Goal: Task Accomplishment & Management: Use online tool/utility

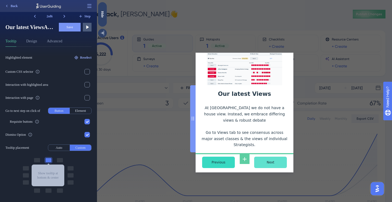
click at [273, 157] on input "Next" at bounding box center [270, 162] width 33 height 11
click at [271, 157] on input "Next" at bounding box center [270, 162] width 33 height 11
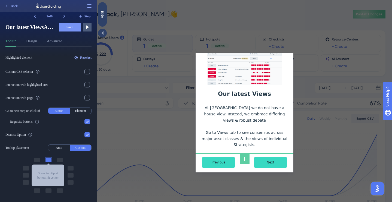
click at [63, 15] on icon at bounding box center [64, 16] width 5 height 5
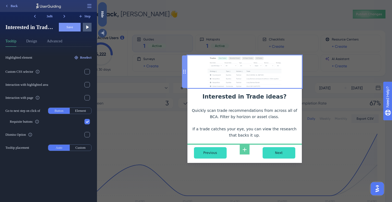
click at [235, 72] on img at bounding box center [244, 72] width 74 height 33
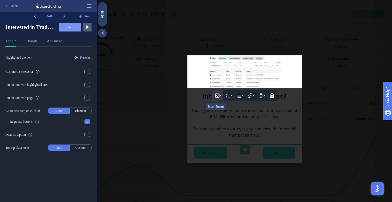
click at [217, 93] on icon at bounding box center [216, 95] width 5 height 5
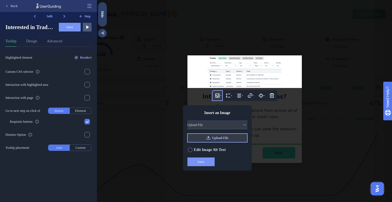
click at [210, 137] on button "Upload File" at bounding box center [217, 138] width 60 height 9
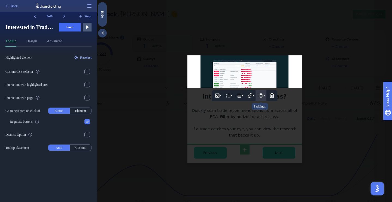
click at [262, 96] on icon at bounding box center [260, 95] width 3 height 3
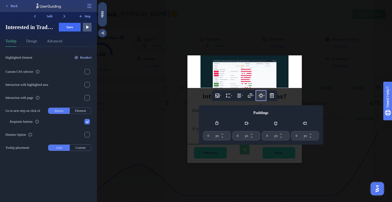
click at [317, 78] on div at bounding box center [244, 101] width 295 height 202
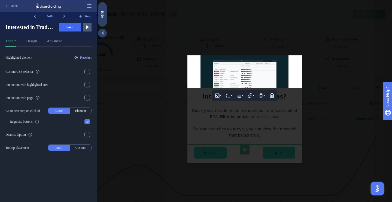
click at [310, 83] on div at bounding box center [244, 101] width 295 height 202
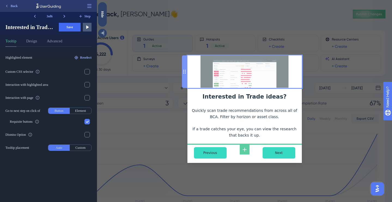
click at [279, 80] on img at bounding box center [244, 72] width 88 height 33
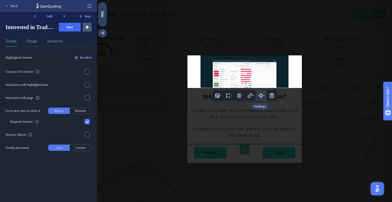
click at [260, 96] on icon at bounding box center [260, 95] width 5 height 5
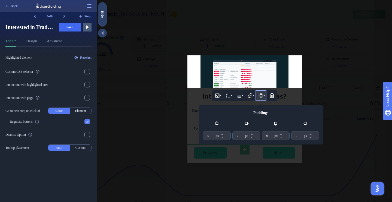
click at [260, 96] on icon at bounding box center [260, 95] width 5 height 5
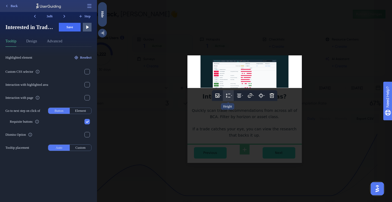
click at [229, 96] on icon at bounding box center [227, 95] width 5 height 5
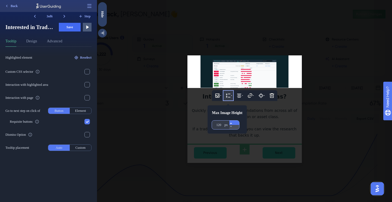
click at [232, 123] on icon at bounding box center [230, 123] width 3 height 3
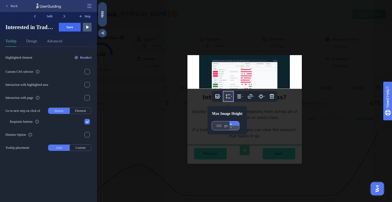
click at [232, 123] on icon at bounding box center [230, 124] width 3 height 3
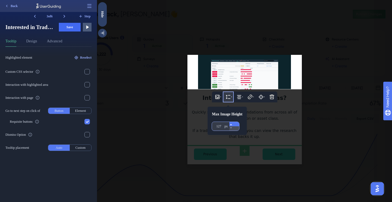
click at [235, 123] on button "120 px" at bounding box center [234, 124] width 10 height 4
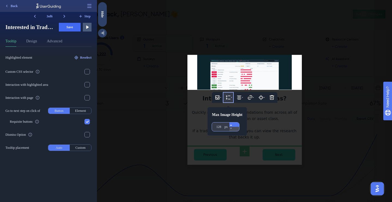
click at [235, 123] on button "120 px" at bounding box center [234, 125] width 10 height 4
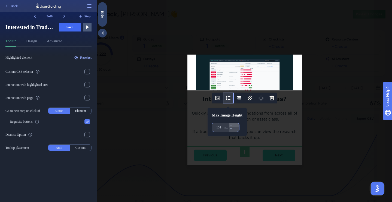
click at [235, 123] on div "Max Image Height 120 px" at bounding box center [226, 122] width 39 height 28
click at [232, 125] on icon at bounding box center [230, 125] width 3 height 3
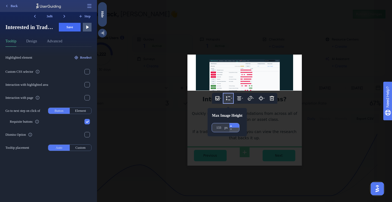
click at [232, 125] on icon at bounding box center [230, 126] width 3 height 3
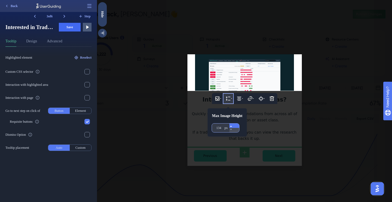
click at [232, 125] on icon at bounding box center [230, 126] width 3 height 3
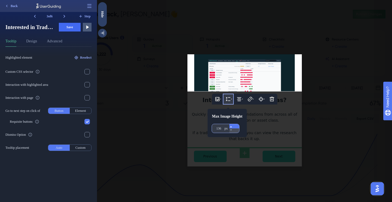
click at [232, 125] on icon at bounding box center [230, 126] width 3 height 3
click at [235, 125] on button "120 px" at bounding box center [234, 127] width 10 height 4
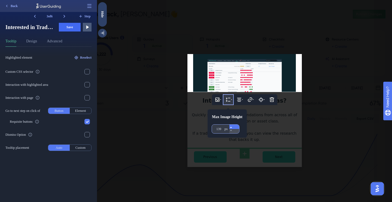
click at [235, 125] on button "120 px" at bounding box center [234, 127] width 10 height 4
click at [235, 125] on div "Max Image Height 120 px" at bounding box center [226, 124] width 39 height 28
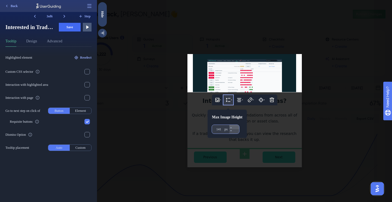
click at [235, 125] on div "Max Image Height 120 px" at bounding box center [226, 124] width 39 height 28
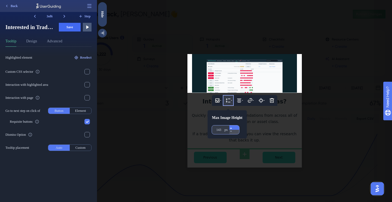
click at [232, 127] on icon at bounding box center [230, 128] width 3 height 3
click at [234, 127] on button "120 px" at bounding box center [234, 128] width 10 height 4
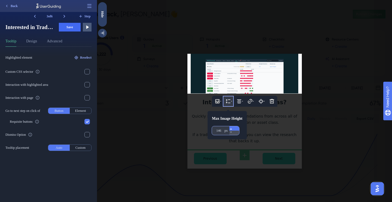
click at [234, 127] on button "120 px" at bounding box center [234, 129] width 10 height 4
click at [232, 128] on icon at bounding box center [230, 129] width 3 height 3
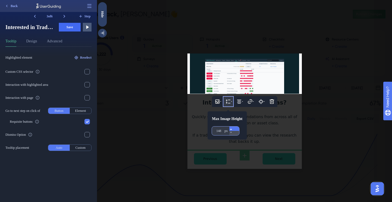
click at [232, 128] on icon at bounding box center [230, 129] width 3 height 3
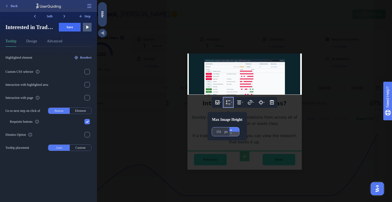
click at [234, 128] on button "120 px" at bounding box center [234, 130] width 10 height 4
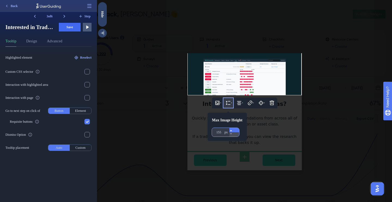
click at [234, 128] on button "120 px" at bounding box center [234, 130] width 10 height 4
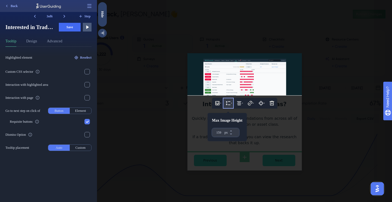
click at [317, 98] on div at bounding box center [244, 101] width 295 height 202
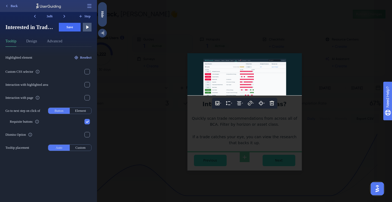
click at [315, 100] on div at bounding box center [244, 101] width 295 height 202
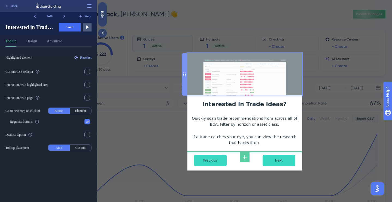
click at [233, 82] on img at bounding box center [244, 74] width 114 height 42
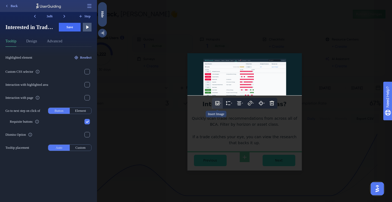
click at [215, 105] on icon at bounding box center [216, 103] width 5 height 5
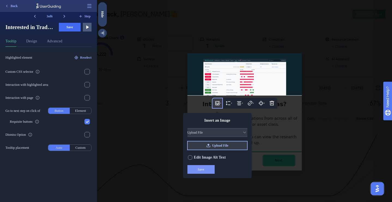
click at [211, 146] on button "Upload File" at bounding box center [217, 146] width 60 height 9
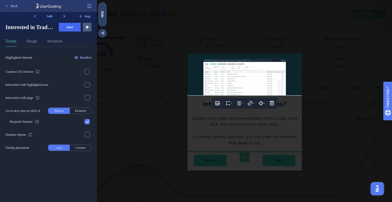
click at [319, 108] on div at bounding box center [244, 101] width 295 height 202
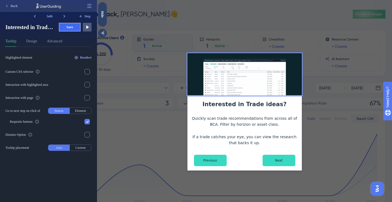
click at [65, 27] on button "Save" at bounding box center [70, 27] width 22 height 9
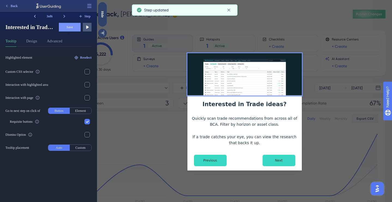
click at [35, 15] on icon at bounding box center [34, 16] width 5 height 5
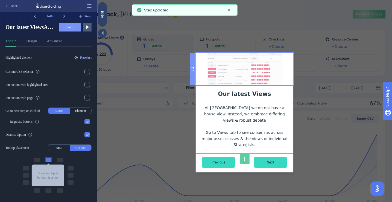
click at [227, 75] on img at bounding box center [244, 69] width 75 height 33
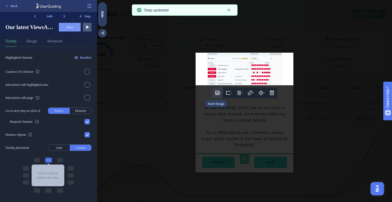
click at [216, 98] on button at bounding box center [217, 93] width 11 height 11
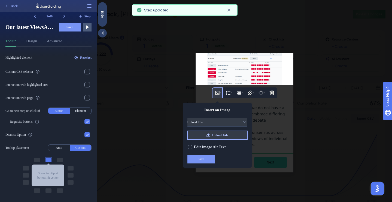
click at [212, 137] on span "Upload File" at bounding box center [220, 135] width 16 height 4
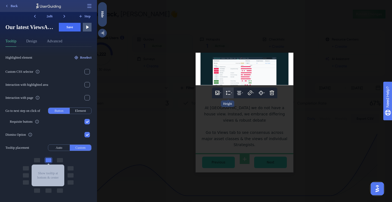
click at [227, 93] on icon at bounding box center [227, 92] width 5 height 5
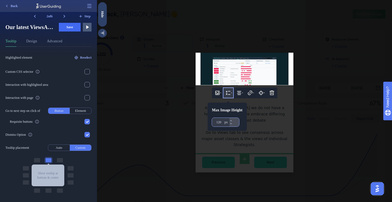
drag, startPoint x: 222, startPoint y: 125, endPoint x: 209, endPoint y: 125, distance: 12.5
click at [212, 125] on div "120 px" at bounding box center [220, 122] width 17 height 9
click at [216, 125] on input "120" at bounding box center [219, 122] width 7 height 4
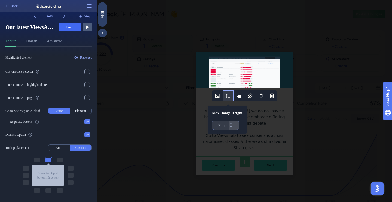
type input "160"
click at [315, 110] on div at bounding box center [244, 101] width 295 height 202
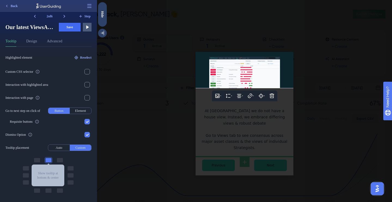
click at [313, 111] on div at bounding box center [244, 101] width 295 height 202
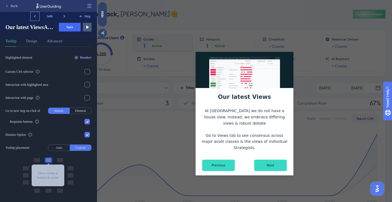
click at [35, 17] on icon at bounding box center [34, 16] width 5 height 5
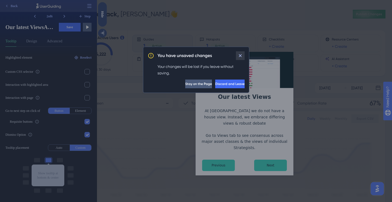
click at [240, 54] on icon at bounding box center [239, 55] width 5 height 5
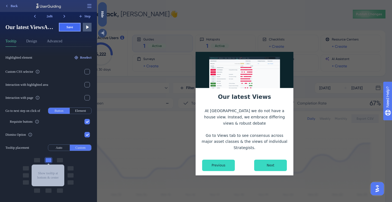
click at [70, 24] on button "Save" at bounding box center [70, 27] width 22 height 9
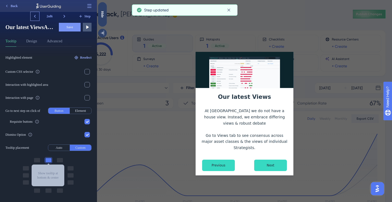
click at [36, 17] on icon at bounding box center [34, 16] width 5 height 5
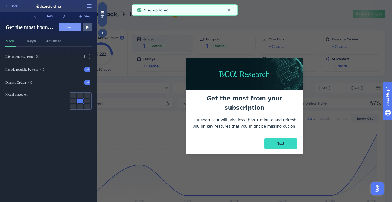
click at [63, 17] on icon at bounding box center [64, 16] width 5 height 5
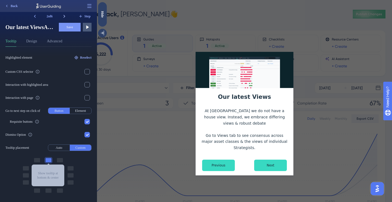
click at [63, 17] on icon at bounding box center [64, 16] width 5 height 5
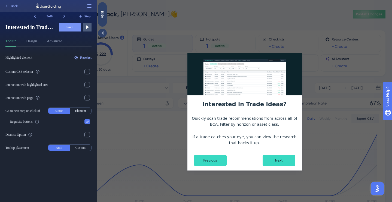
click at [63, 17] on icon at bounding box center [64, 16] width 5 height 5
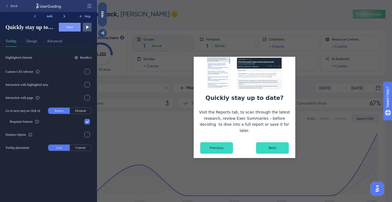
click at [63, 15] on icon at bounding box center [64, 16] width 2 height 3
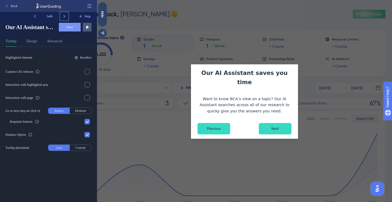
click at [63, 15] on icon at bounding box center [64, 16] width 2 height 3
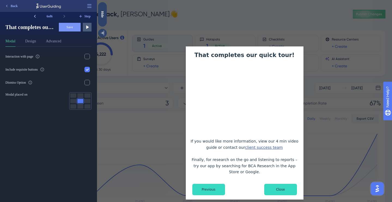
click at [34, 16] on icon at bounding box center [35, 16] width 2 height 3
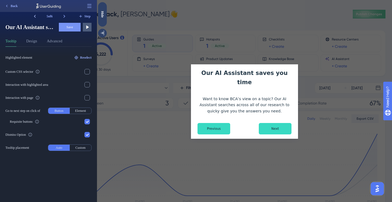
click at [34, 16] on icon at bounding box center [35, 16] width 2 height 3
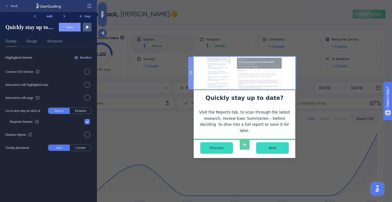
click at [240, 80] on img at bounding box center [244, 73] width 75 height 33
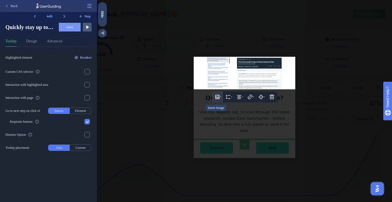
click at [218, 99] on icon at bounding box center [216, 96] width 5 height 5
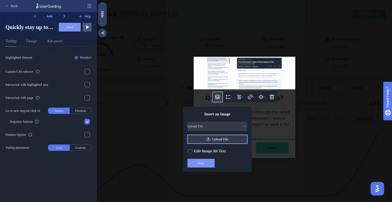
click at [220, 140] on span "Upload File" at bounding box center [220, 139] width 16 height 4
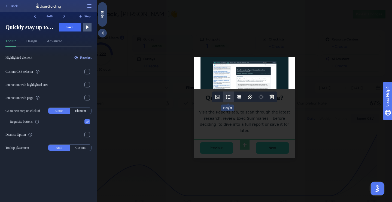
click at [228, 97] on icon at bounding box center [227, 97] width 5 height 4
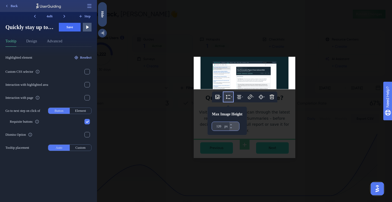
click at [219, 127] on input "120" at bounding box center [219, 126] width 7 height 4
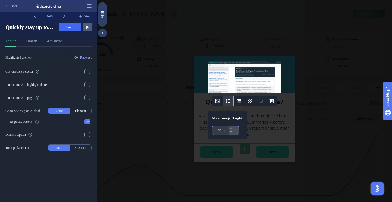
type input "160"
click at [292, 120] on div at bounding box center [244, 101] width 295 height 202
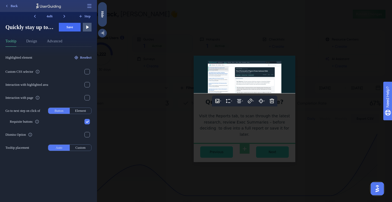
click at [311, 119] on div at bounding box center [244, 101] width 295 height 202
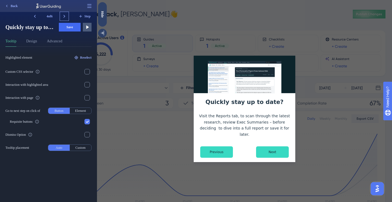
click at [63, 15] on icon at bounding box center [64, 16] width 5 height 5
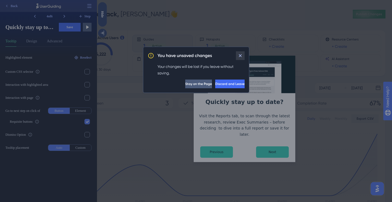
click at [237, 58] on icon at bounding box center [239, 55] width 5 height 5
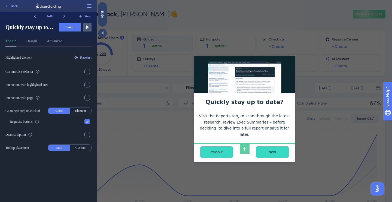
click at [69, 24] on button "Save" at bounding box center [70, 27] width 22 height 9
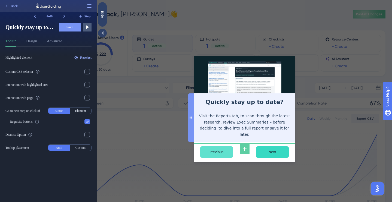
click at [221, 150] on input "Previous" at bounding box center [216, 152] width 33 height 11
click at [235, 148] on div "Previous" at bounding box center [222, 152] width 44 height 11
click at [196, 153] on div "Previous Next" at bounding box center [245, 152] width 102 height 20
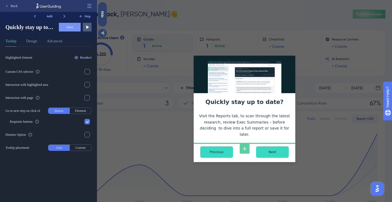
click at [174, 139] on div "Quickly stay up to date? Visit the Reports tab, to scan through the latest rese…" at bounding box center [244, 101] width 295 height 202
click at [39, 120] on icon at bounding box center [37, 122] width 4 height 4
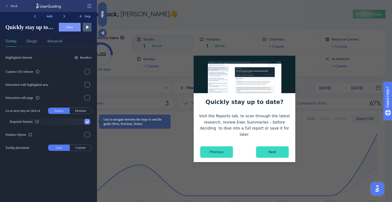
click at [86, 122] on icon at bounding box center [87, 122] width 3 height 2
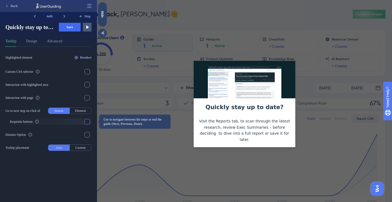
click at [86, 122] on div at bounding box center [86, 121] width 5 height 5
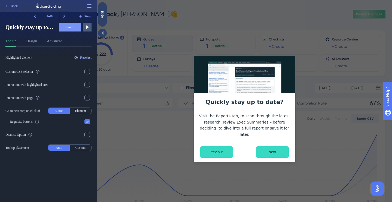
click at [65, 16] on icon at bounding box center [64, 16] width 2 height 3
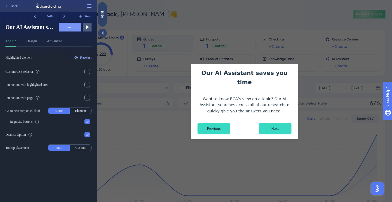
click at [65, 16] on icon at bounding box center [64, 16] width 5 height 5
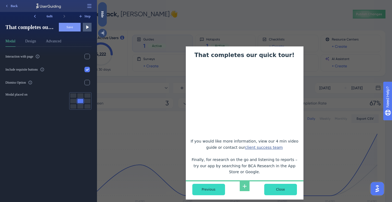
click at [39, 15] on div "6 of 6" at bounding box center [49, 16] width 21 height 9
click at [35, 16] on icon at bounding box center [34, 16] width 5 height 5
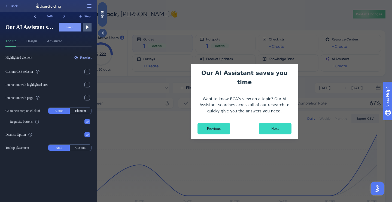
click at [35, 16] on icon at bounding box center [34, 16] width 5 height 5
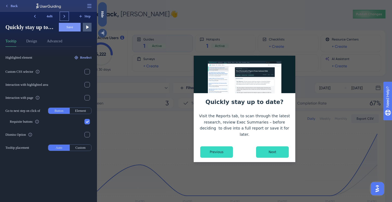
click at [62, 17] on icon at bounding box center [64, 16] width 5 height 5
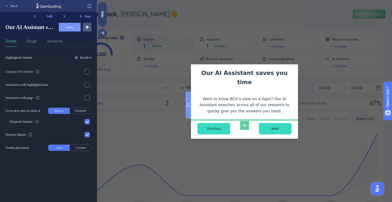
click at [246, 122] on icon at bounding box center [244, 125] width 7 height 7
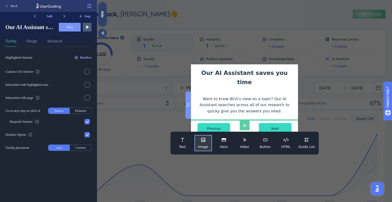
click at [203, 137] on icon at bounding box center [202, 139] width 5 height 5
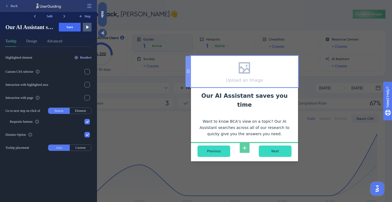
click at [240, 74] on icon at bounding box center [243, 67] width 11 height 11
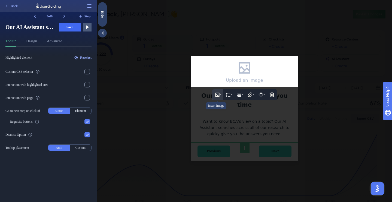
click at [218, 98] on icon at bounding box center [216, 94] width 5 height 5
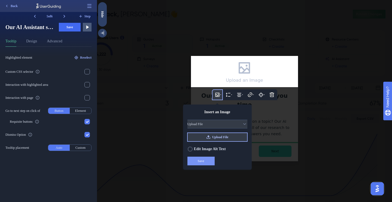
click at [208, 140] on icon at bounding box center [208, 137] width 4 height 4
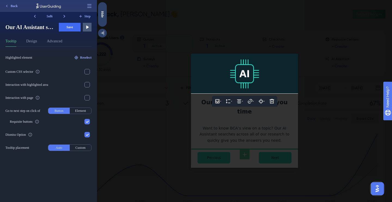
click at [282, 130] on div at bounding box center [244, 101] width 295 height 202
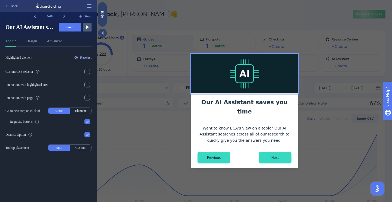
click at [71, 27] on span "Save" at bounding box center [69, 27] width 7 height 4
click at [62, 16] on icon at bounding box center [64, 16] width 5 height 5
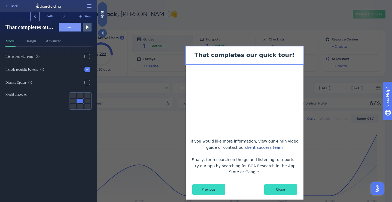
click at [37, 17] on icon at bounding box center [34, 16] width 5 height 5
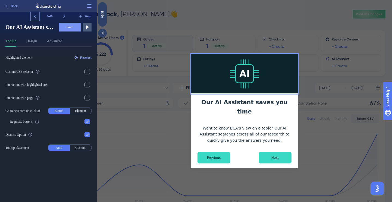
click at [37, 17] on icon at bounding box center [34, 16] width 5 height 5
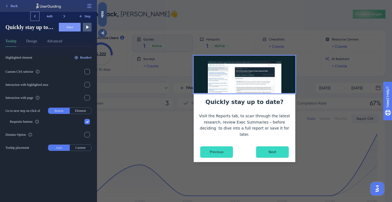
click at [37, 17] on icon at bounding box center [34, 16] width 5 height 5
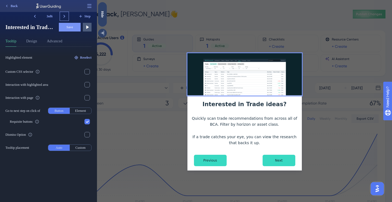
click at [63, 16] on icon at bounding box center [64, 16] width 5 height 5
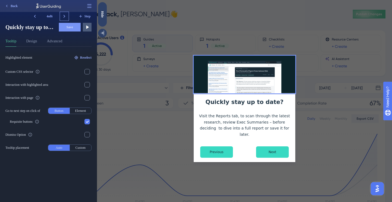
click at [63, 16] on icon at bounding box center [64, 16] width 5 height 5
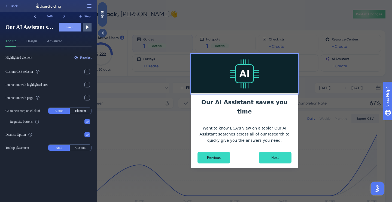
click at [34, 18] on icon at bounding box center [34, 16] width 5 height 5
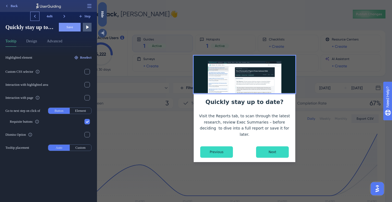
click at [34, 18] on icon at bounding box center [34, 16] width 5 height 5
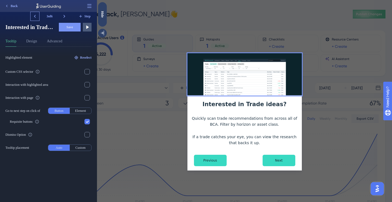
click at [34, 18] on icon at bounding box center [34, 16] width 5 height 5
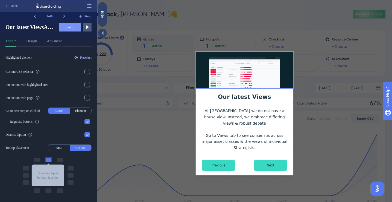
click at [65, 17] on icon at bounding box center [64, 16] width 5 height 5
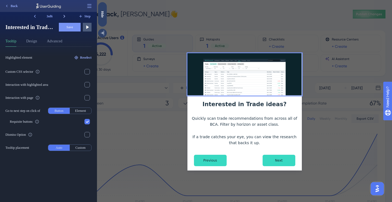
click at [64, 17] on icon at bounding box center [64, 16] width 2 height 3
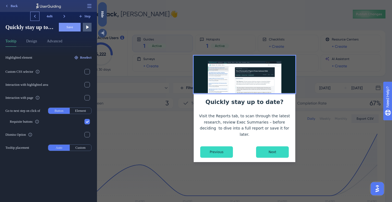
click at [38, 15] on button at bounding box center [34, 16] width 9 height 9
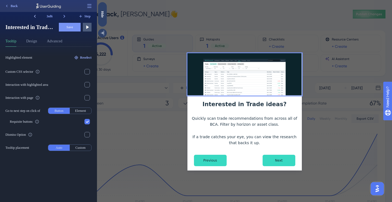
click at [38, 15] on button at bounding box center [34, 16] width 9 height 9
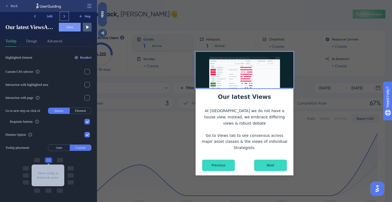
click at [63, 16] on icon at bounding box center [64, 16] width 5 height 5
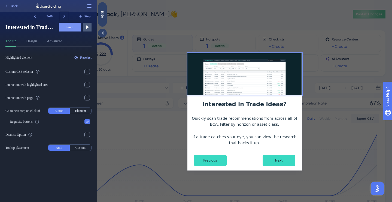
click at [63, 16] on icon at bounding box center [64, 16] width 5 height 5
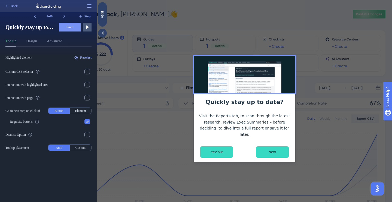
click at [246, 6] on div at bounding box center [245, 28] width 102 height 56
click at [100, 17] on div "Hide" at bounding box center [102, 14] width 9 height 7
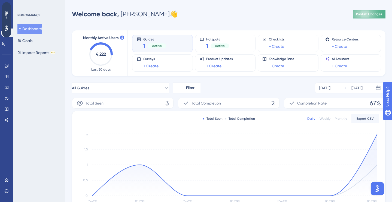
click at [367, 14] on span "Publish Changes" at bounding box center [369, 14] width 26 height 4
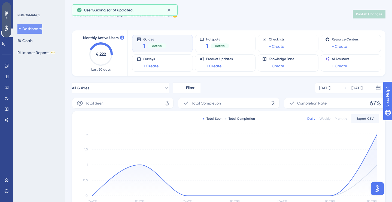
click at [4, 23] on div "Show" at bounding box center [6, 19] width 9 height 35
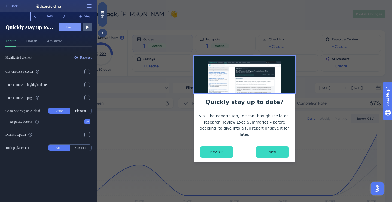
click at [36, 16] on icon at bounding box center [34, 16] width 5 height 5
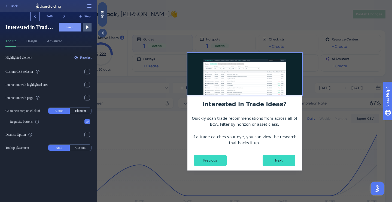
click at [36, 16] on icon at bounding box center [34, 16] width 5 height 5
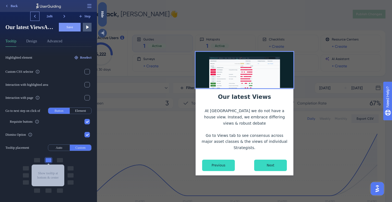
click at [36, 16] on icon at bounding box center [34, 16] width 5 height 5
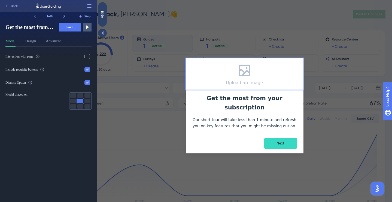
click at [65, 16] on icon at bounding box center [64, 16] width 5 height 5
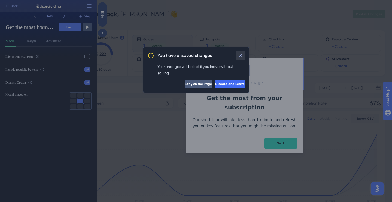
click at [243, 53] on button at bounding box center [240, 55] width 9 height 9
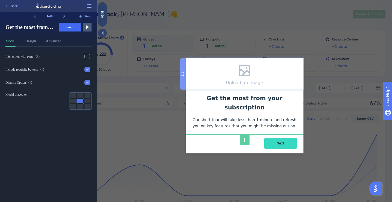
click at [250, 82] on div "Upload an Image" at bounding box center [244, 74] width 37 height 23
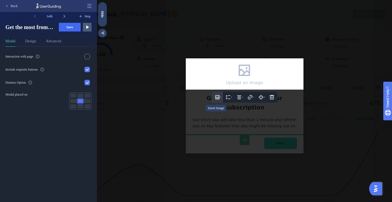
click at [218, 99] on icon at bounding box center [217, 98] width 4 height 4
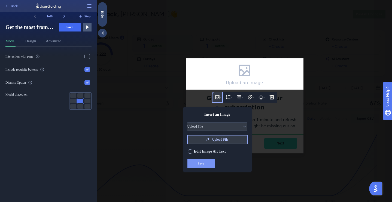
click at [219, 141] on span "Upload File" at bounding box center [220, 140] width 16 height 4
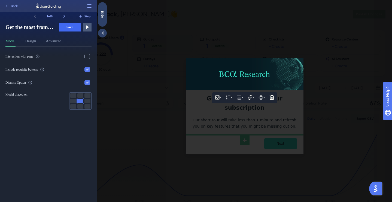
click at [250, 148] on div at bounding box center [244, 101] width 295 height 202
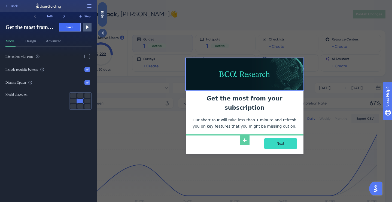
click at [63, 27] on button "Save" at bounding box center [70, 27] width 22 height 9
click at [62, 15] on icon at bounding box center [64, 16] width 5 height 5
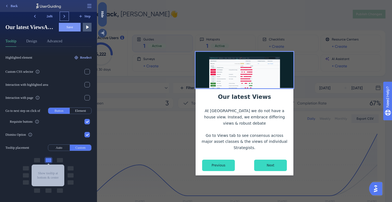
click at [63, 16] on icon at bounding box center [64, 16] width 5 height 5
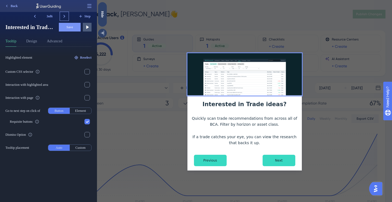
click at [61, 17] on button at bounding box center [64, 16] width 9 height 9
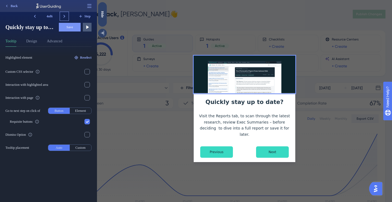
click at [62, 17] on icon at bounding box center [64, 16] width 5 height 5
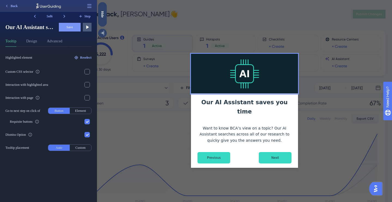
click at [159, 148] on div "Our AI Assistant saves you time Want to know BCA’s view on a topic? Our AI Assi…" at bounding box center [244, 101] width 295 height 202
click at [157, 128] on div "Our AI Assistant saves you time Want to know BCA’s view on a topic? Our AI Assi…" at bounding box center [244, 101] width 295 height 202
click at [106, 19] on div "Hide" at bounding box center [102, 14] width 9 height 24
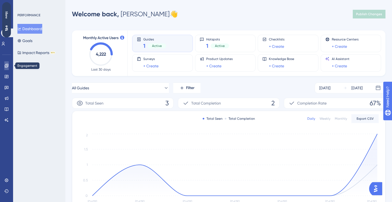
click at [6, 66] on icon at bounding box center [7, 66] width 4 height 4
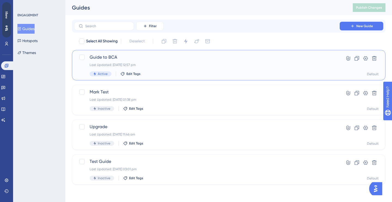
click at [180, 65] on div "Last Updated: 25 Sept 2025 12:57 pm" at bounding box center [207, 65] width 234 height 4
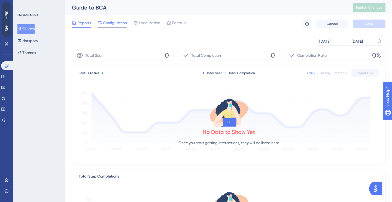
click at [112, 26] on span "Configuration" at bounding box center [115, 23] width 24 height 7
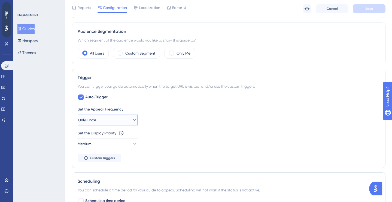
click at [127, 121] on button "Only Once" at bounding box center [108, 120] width 60 height 11
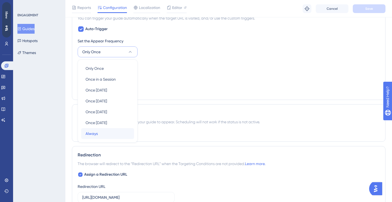
click at [107, 139] on div "Always Always" at bounding box center [107, 133] width 44 height 11
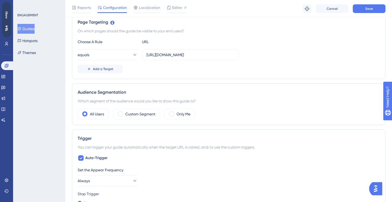
scroll to position [112, 0]
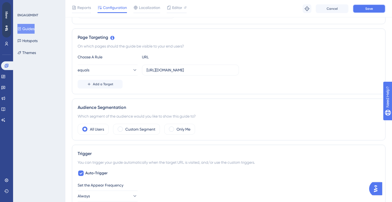
click at [364, 11] on button "Save" at bounding box center [368, 8] width 33 height 9
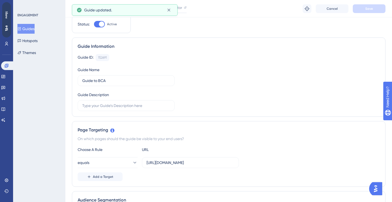
scroll to position [0, 0]
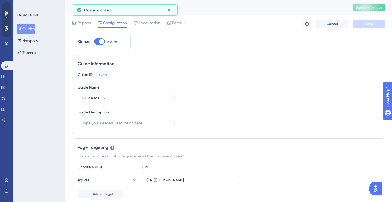
click at [371, 5] on button "Publish Changes" at bounding box center [368, 7] width 33 height 9
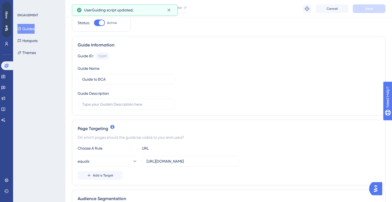
scroll to position [24, 0]
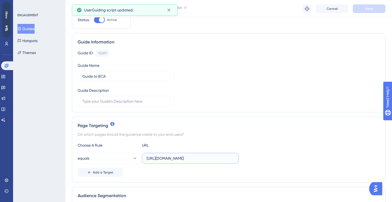
click at [176, 157] on input "https://www.bcaresearch.com/reports/erdogans-neo-ottoman-bid-hits-constraints-2…" at bounding box center [190, 159] width 88 height 6
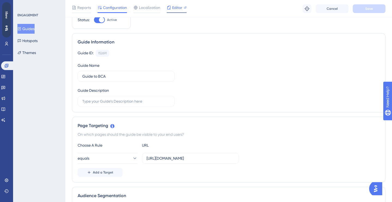
click at [175, 8] on span "Editor" at bounding box center [177, 7] width 10 height 7
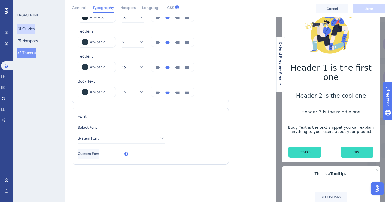
click at [32, 26] on button "Guides" at bounding box center [25, 29] width 17 height 10
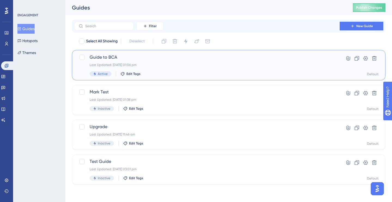
click at [155, 59] on span "Guide to BCA" at bounding box center [207, 57] width 234 height 7
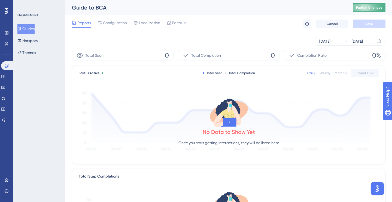
click at [365, 9] on button "Publish Changes" at bounding box center [368, 7] width 33 height 9
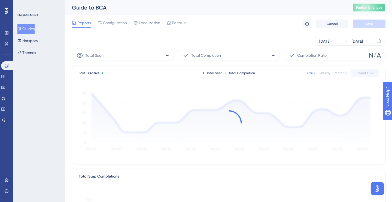
click at [358, 7] on span "Publish Changes" at bounding box center [369, 7] width 26 height 4
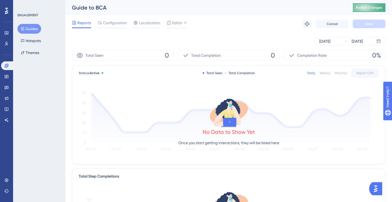
click at [361, 9] on span "Publish Changes" at bounding box center [369, 7] width 26 height 4
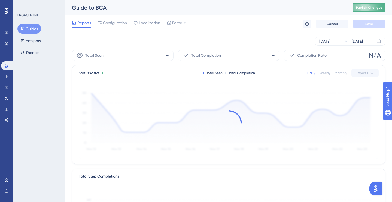
click at [367, 7] on button "Publish Changes" at bounding box center [368, 7] width 33 height 9
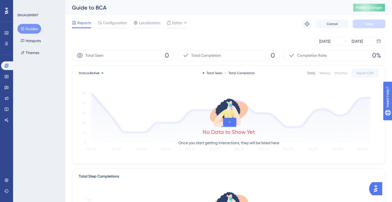
click at [359, 7] on span "Publish Changes" at bounding box center [369, 7] width 26 height 4
click at [117, 24] on span "Configuration" at bounding box center [115, 23] width 24 height 7
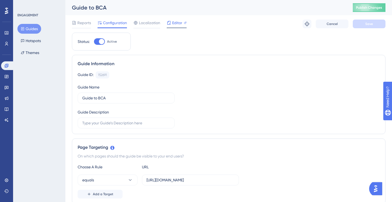
click at [173, 24] on span "Editor" at bounding box center [177, 23] width 10 height 7
click at [362, 7] on span "Publish Changes" at bounding box center [369, 7] width 26 height 4
click at [364, 9] on span "Publish Changes" at bounding box center [369, 7] width 26 height 4
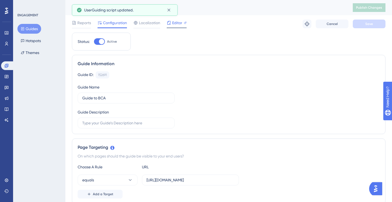
click at [176, 23] on span "Editor" at bounding box center [177, 23] width 10 height 7
